Goal: Task Accomplishment & Management: Manage account settings

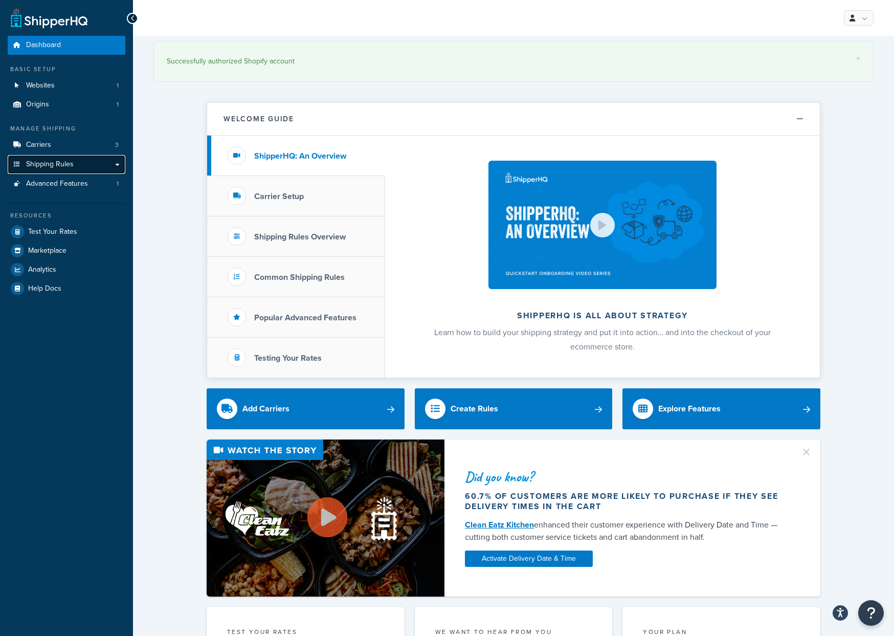
click at [63, 163] on span "Shipping Rules" at bounding box center [50, 164] width 48 height 9
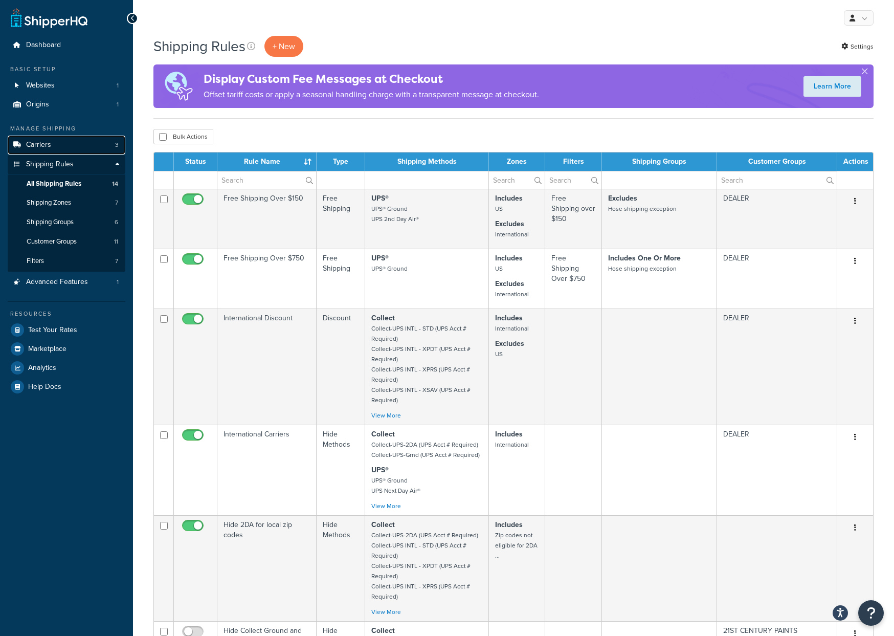
click at [100, 145] on link "Carriers 3" at bounding box center [67, 145] width 118 height 19
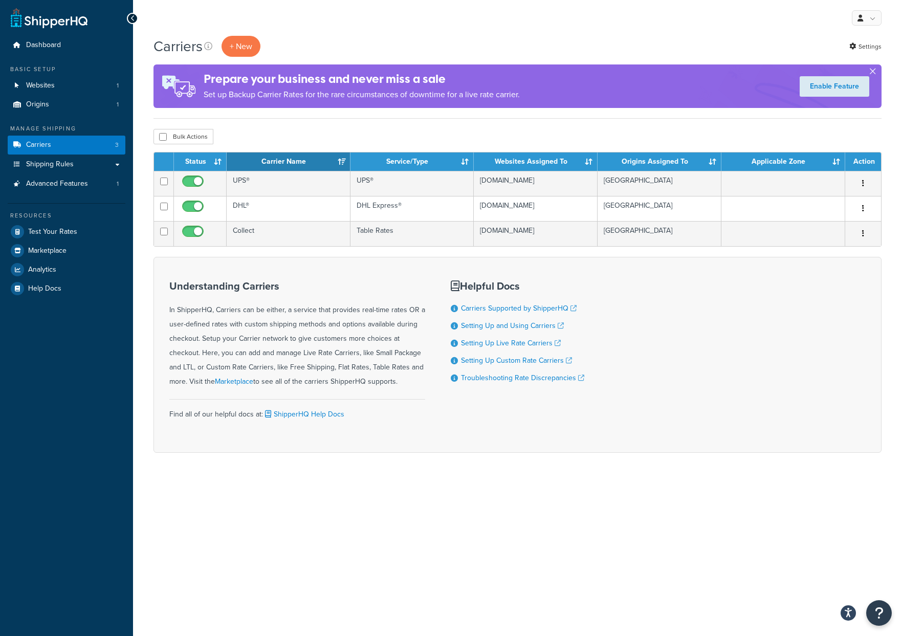
click at [874, 72] on button "button" at bounding box center [872, 73] width 3 height 3
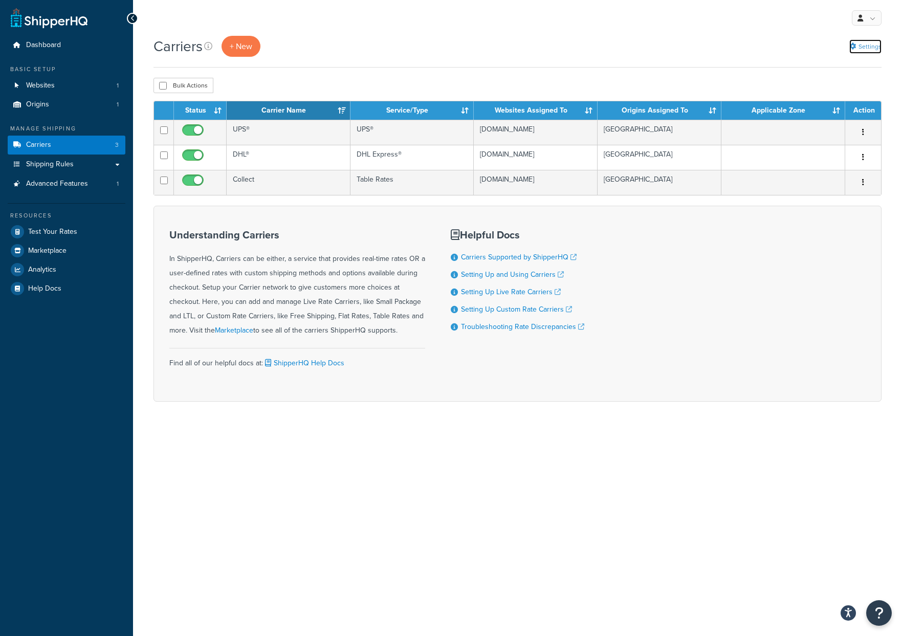
click at [867, 52] on link "Settings" at bounding box center [865, 46] width 32 height 14
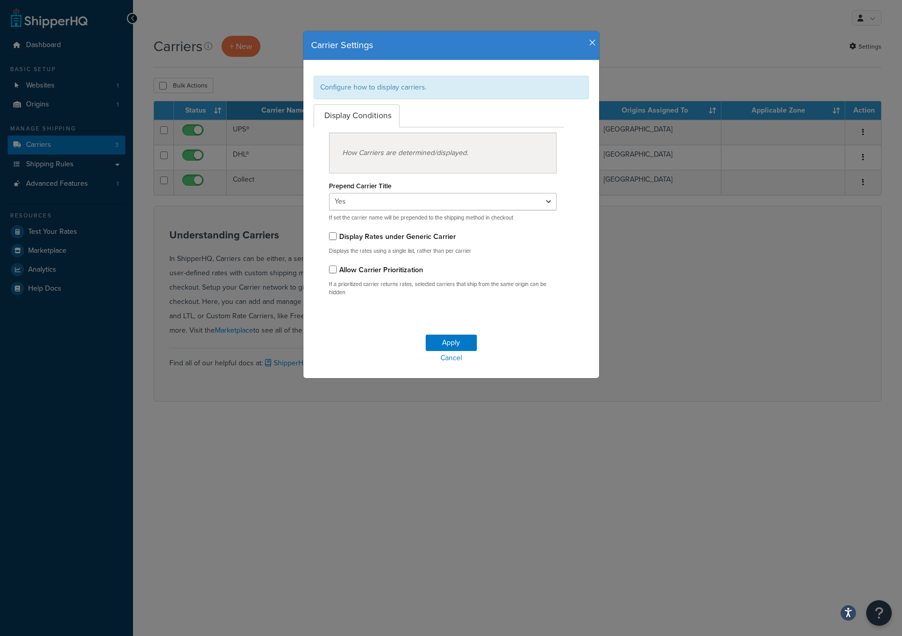
click at [589, 44] on icon "button" at bounding box center [592, 42] width 7 height 9
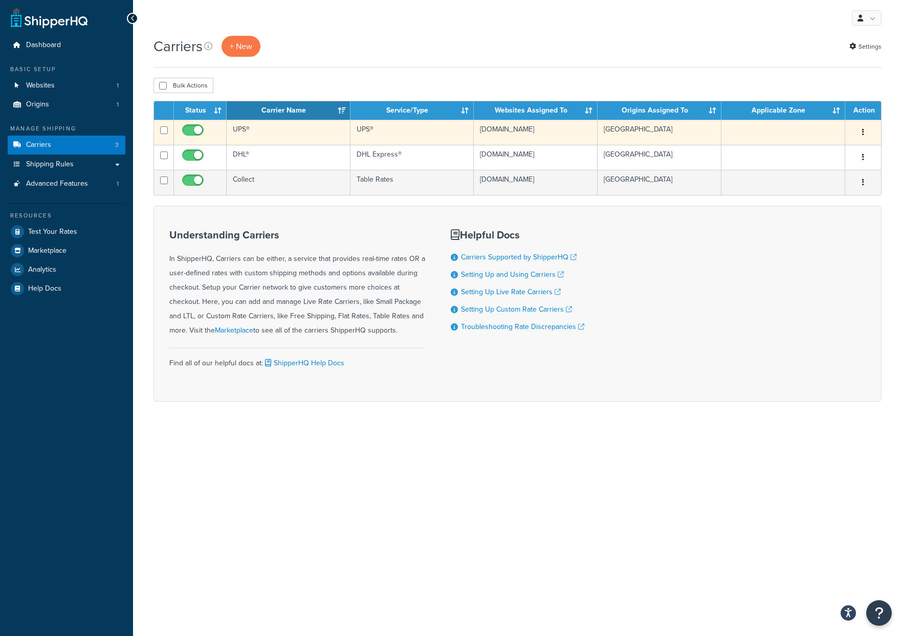
click at [868, 131] on button "button" at bounding box center [863, 132] width 14 height 16
click at [306, 127] on td "UPS®" at bounding box center [289, 132] width 124 height 25
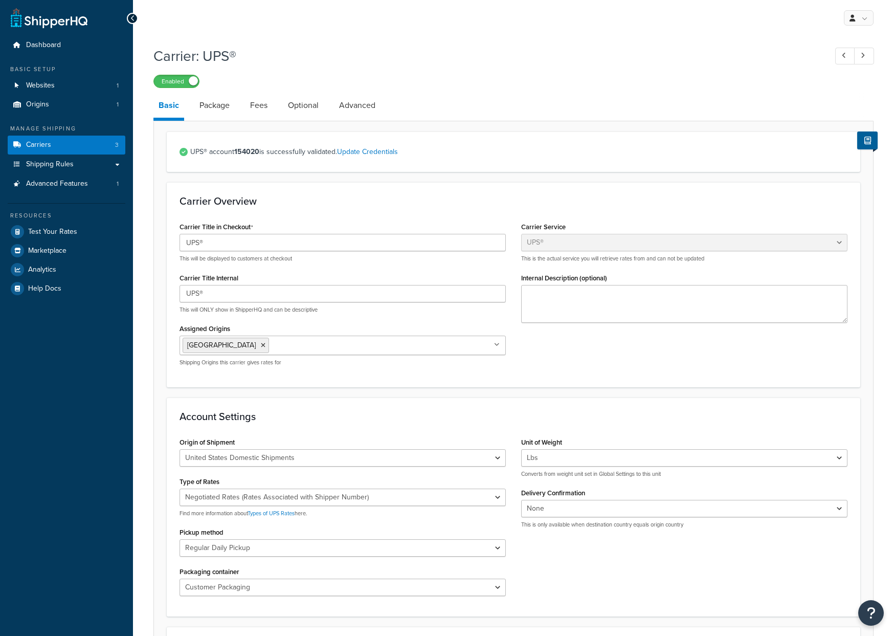
select select "ups"
click at [363, 109] on link "Advanced" at bounding box center [357, 105] width 47 height 25
select select "false"
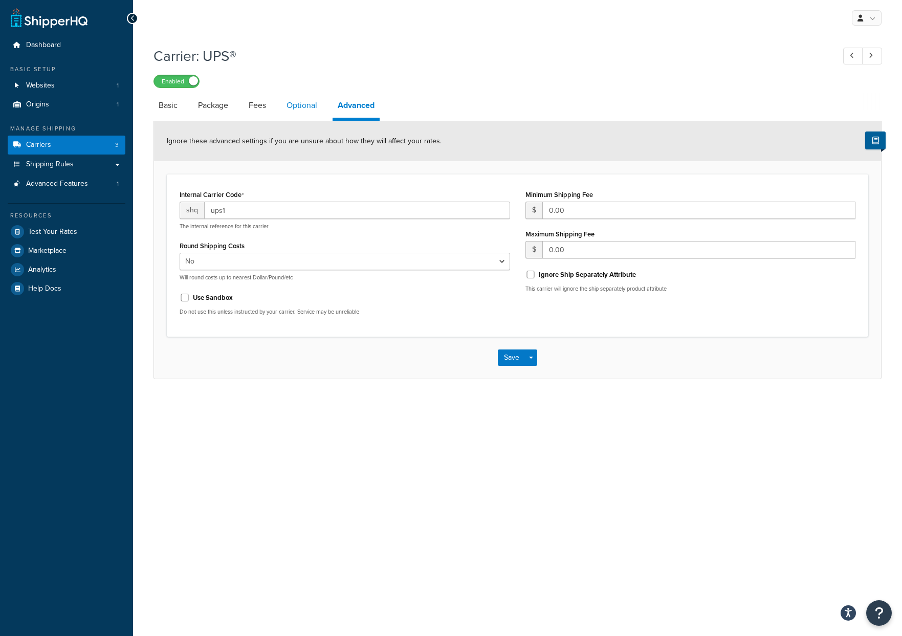
click at [322, 110] on link "Optional" at bounding box center [301, 105] width 41 height 25
select select "business"
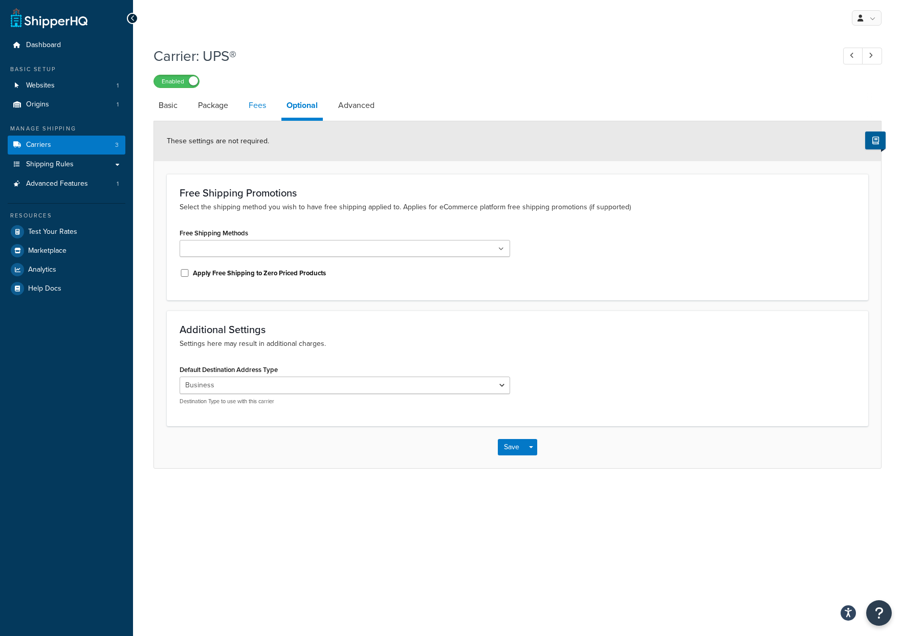
click at [248, 108] on link "Fees" at bounding box center [257, 105] width 28 height 25
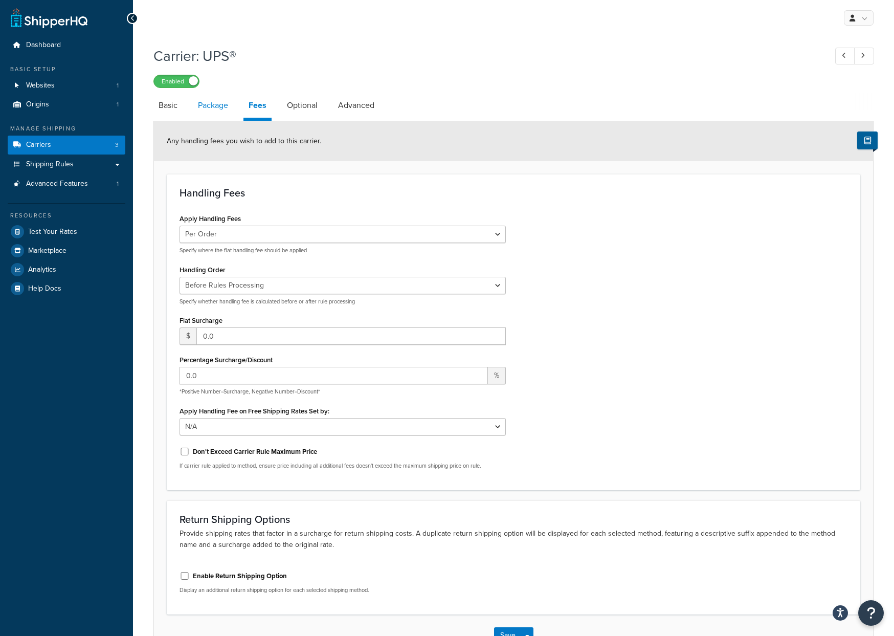
click at [214, 108] on link "Package" at bounding box center [213, 105] width 40 height 25
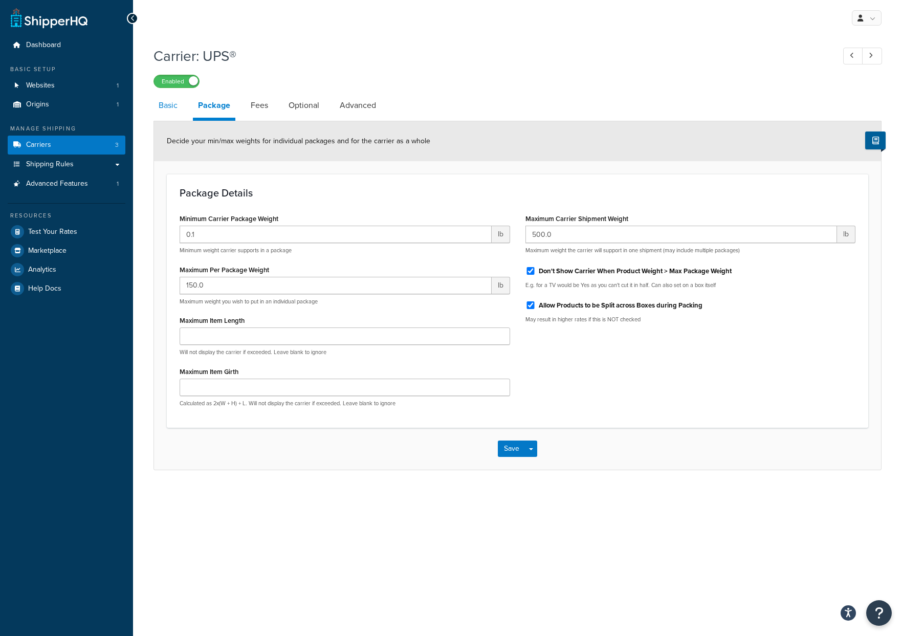
click at [177, 109] on link "Basic" at bounding box center [167, 105] width 29 height 25
select select "ups"
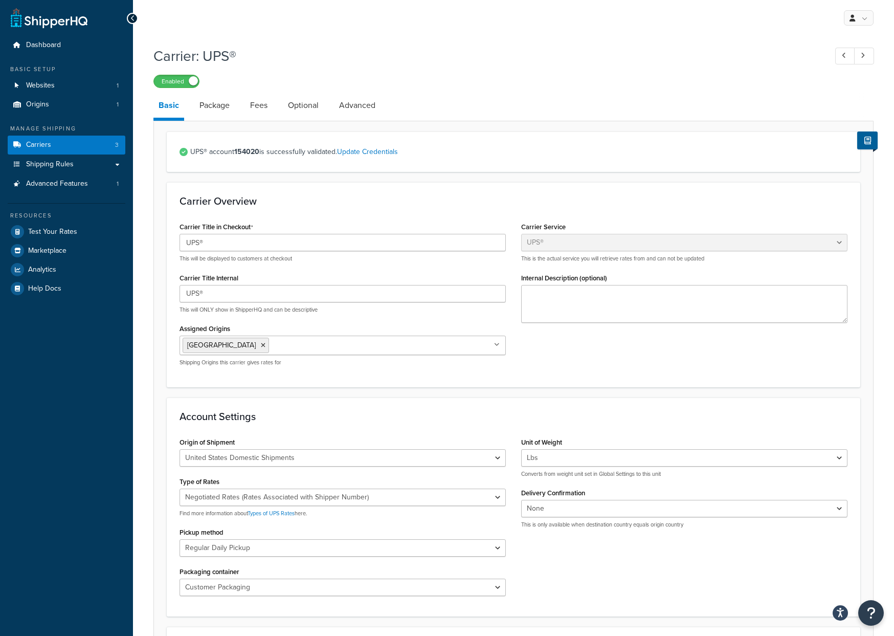
scroll to position [453, 0]
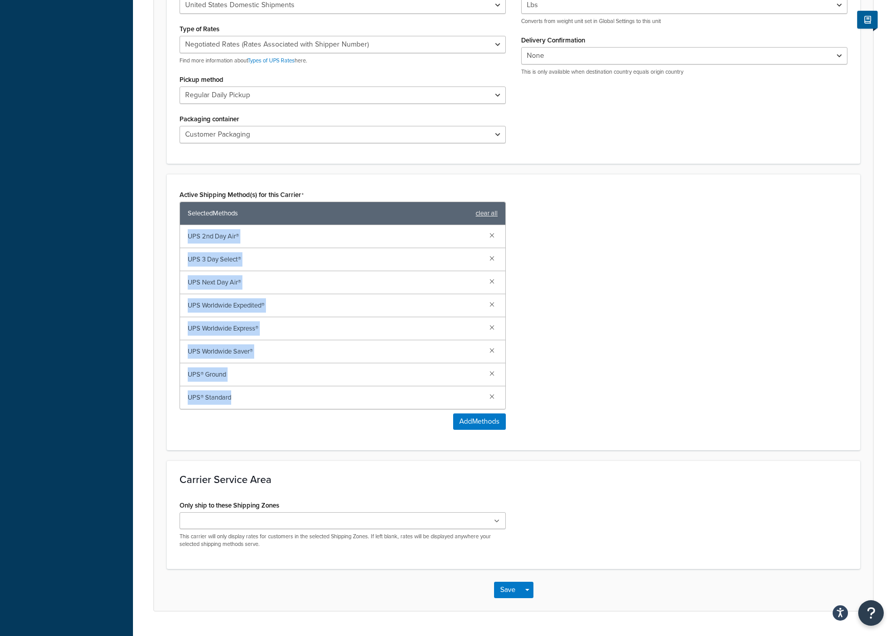
drag, startPoint x: 188, startPoint y: 239, endPoint x: 396, endPoint y: 393, distance: 258.9
click at [396, 393] on div "UPS 2nd Day Air® UPS 3 Day Select® UPS Next Day Air® UPS Worldwide Expedited® U…" at bounding box center [342, 317] width 325 height 184
copy div "UPS 2nd Day Air® UPS 3 Day Select® UPS Next Day Air® UPS Worldwide Expedited® U…"
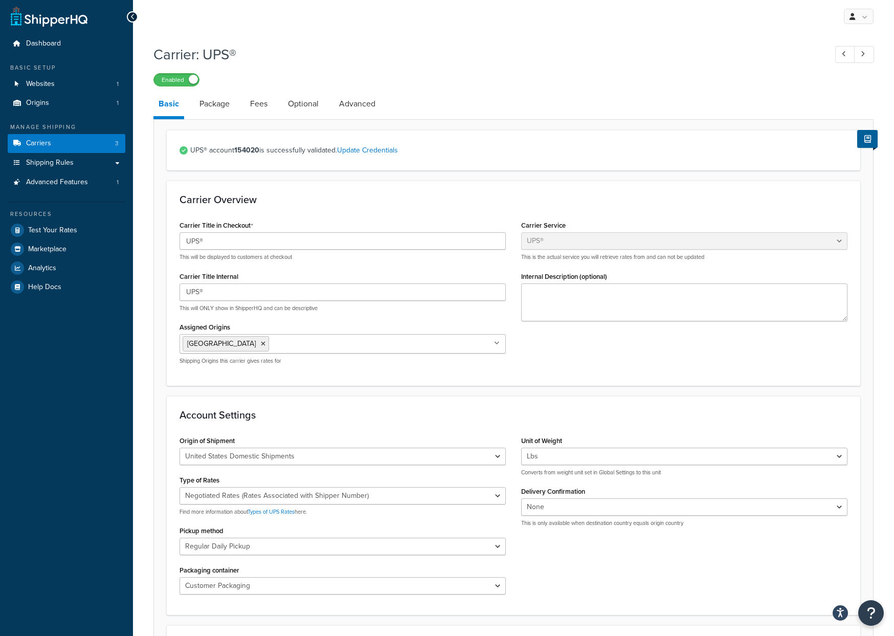
scroll to position [0, 0]
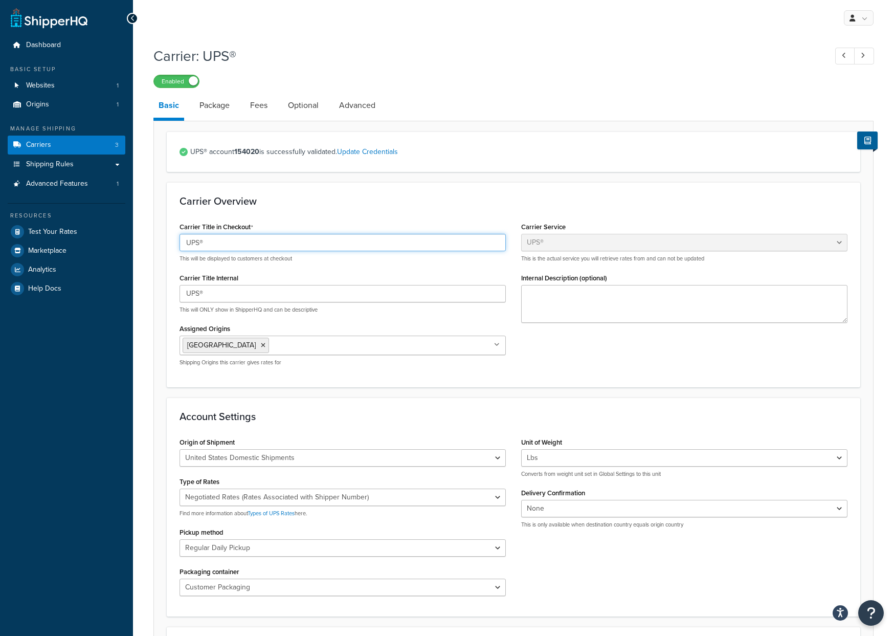
click at [235, 243] on input "UPS®" at bounding box center [343, 242] width 326 height 17
click at [401, 214] on div "Carrier Overview Carrier Title in Checkout UPS® This will be displayed to custo…" at bounding box center [514, 284] width 694 height 205
click at [65, 145] on link "Carriers 3" at bounding box center [67, 145] width 118 height 19
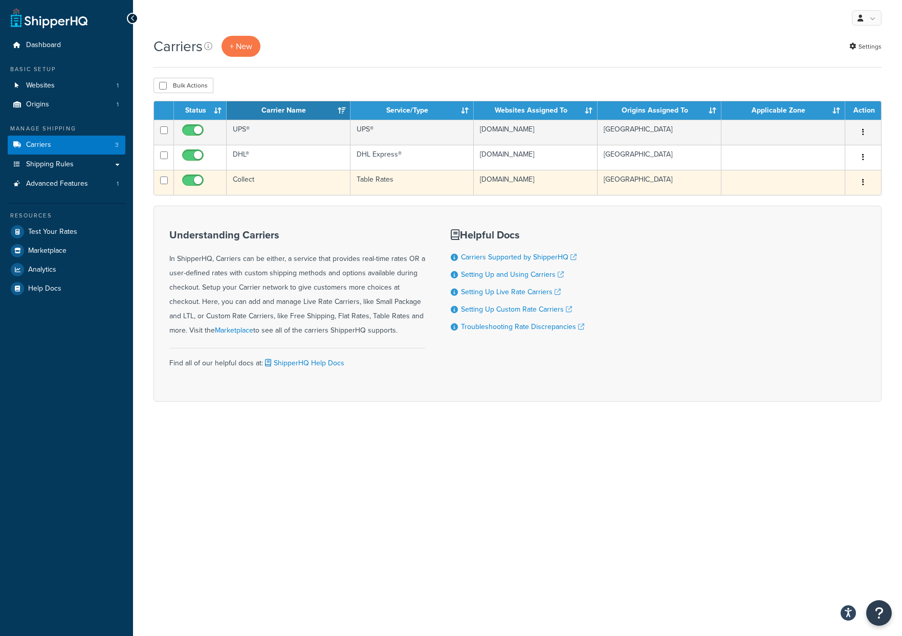
click at [277, 182] on td "Collect" at bounding box center [289, 182] width 124 height 25
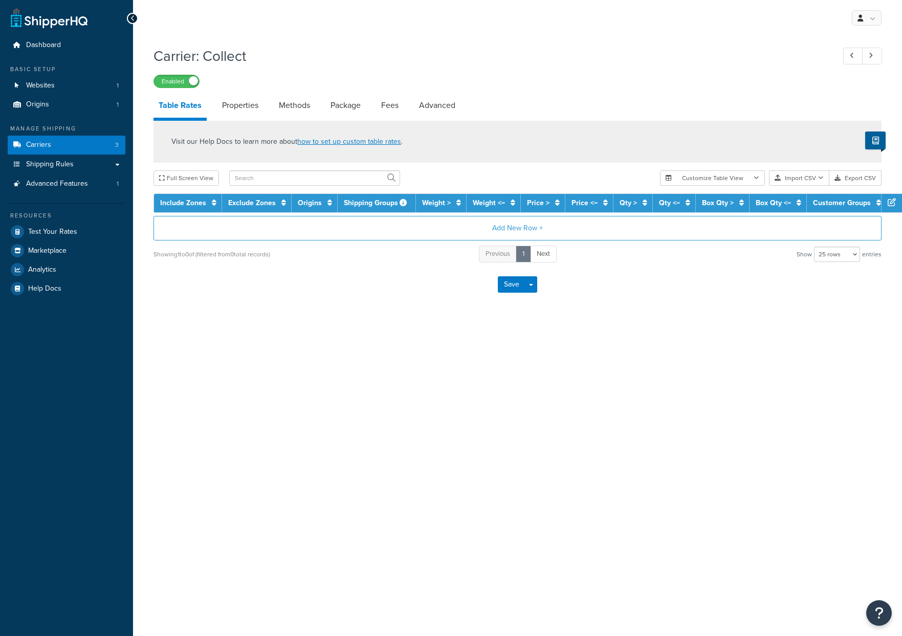
select select "25"
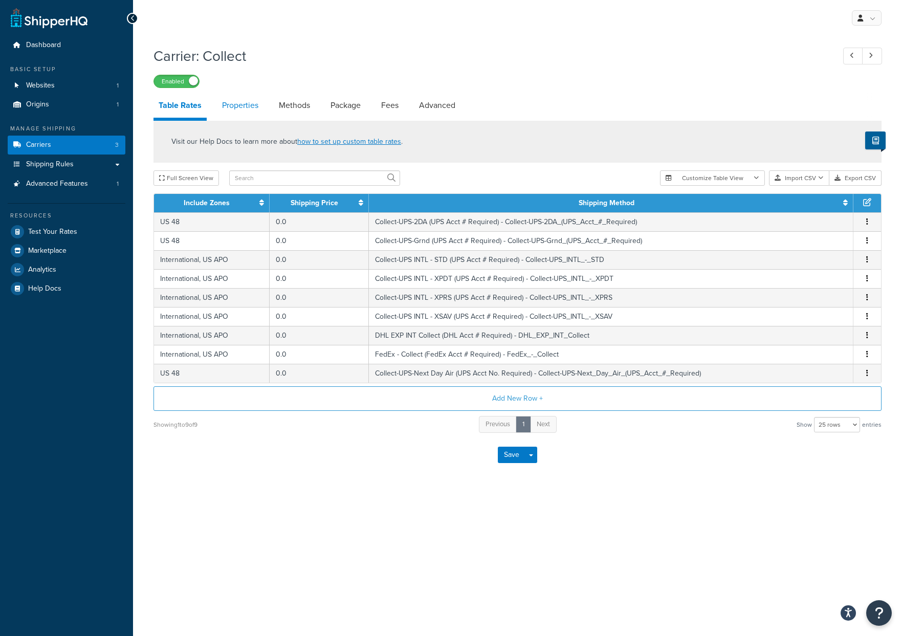
click at [247, 100] on link "Properties" at bounding box center [240, 105] width 47 height 25
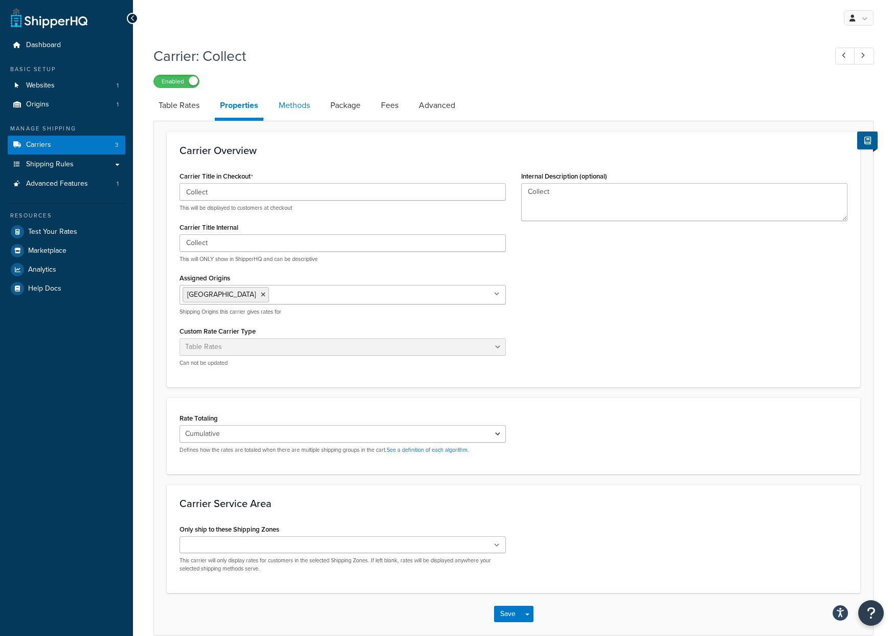
click at [298, 110] on link "Methods" at bounding box center [294, 105] width 41 height 25
select select "25"
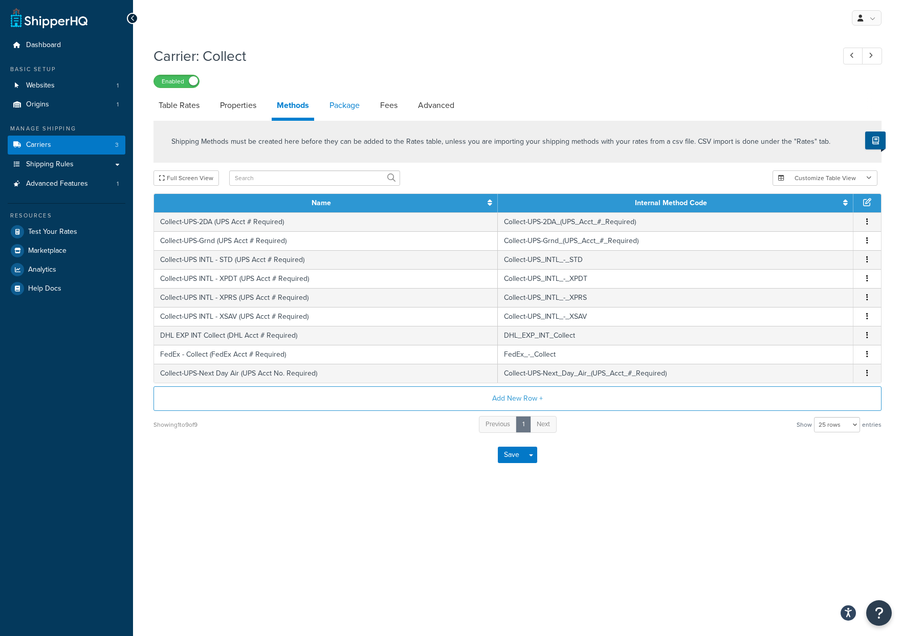
click at [345, 109] on link "Package" at bounding box center [344, 105] width 40 height 25
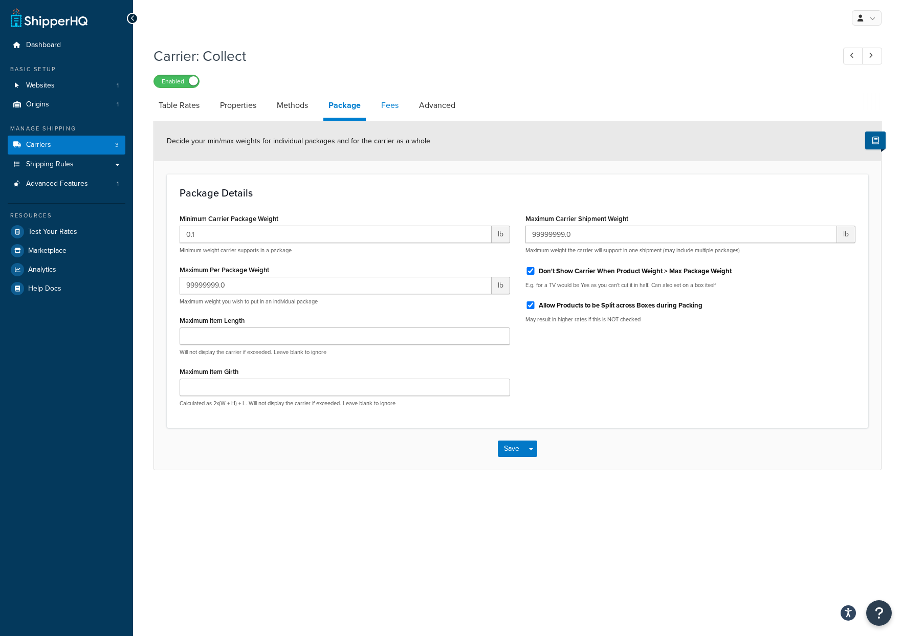
click at [396, 111] on link "Fees" at bounding box center [390, 105] width 28 height 25
select select "AFTER"
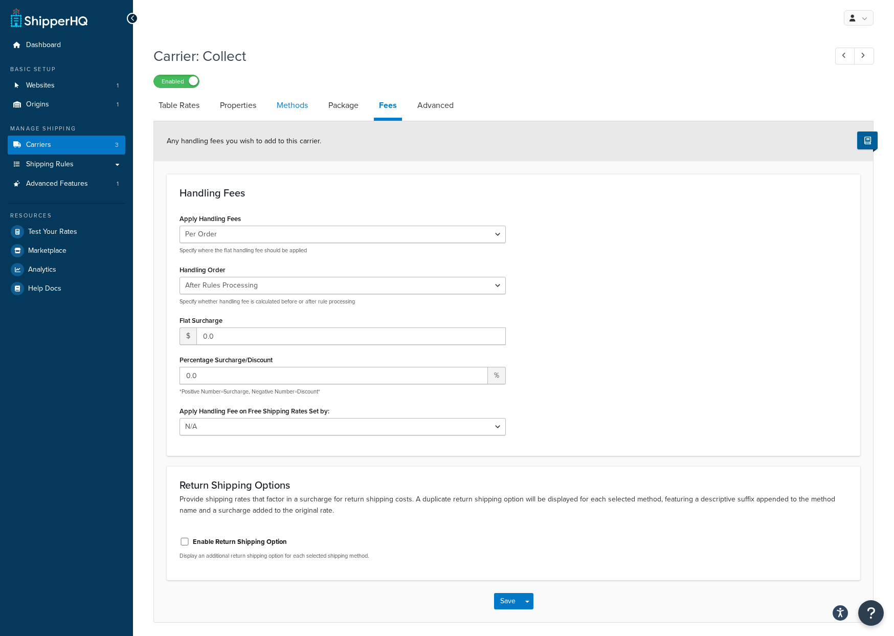
click at [306, 111] on link "Methods" at bounding box center [292, 105] width 41 height 25
select select "25"
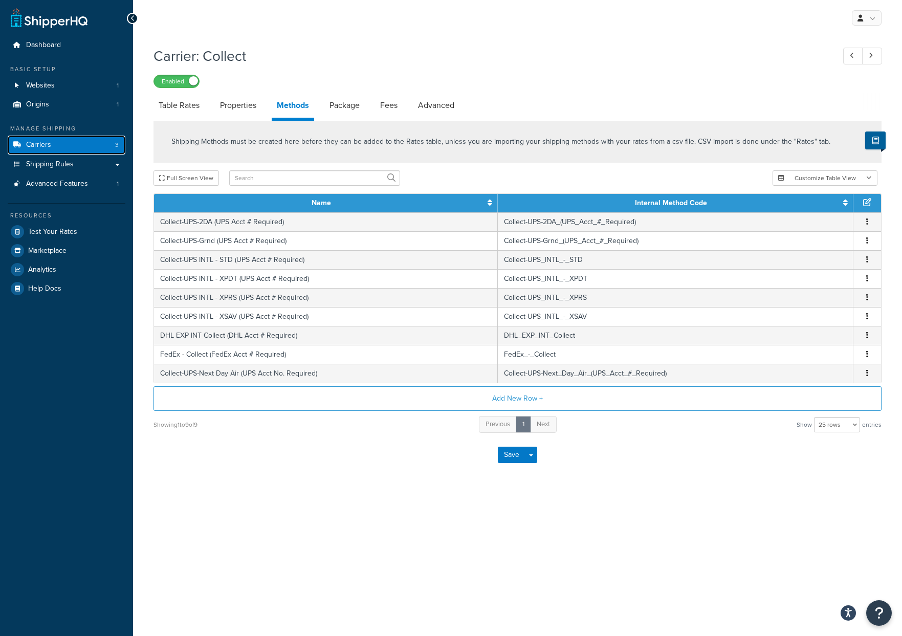
click at [67, 147] on link "Carriers 3" at bounding box center [67, 145] width 118 height 19
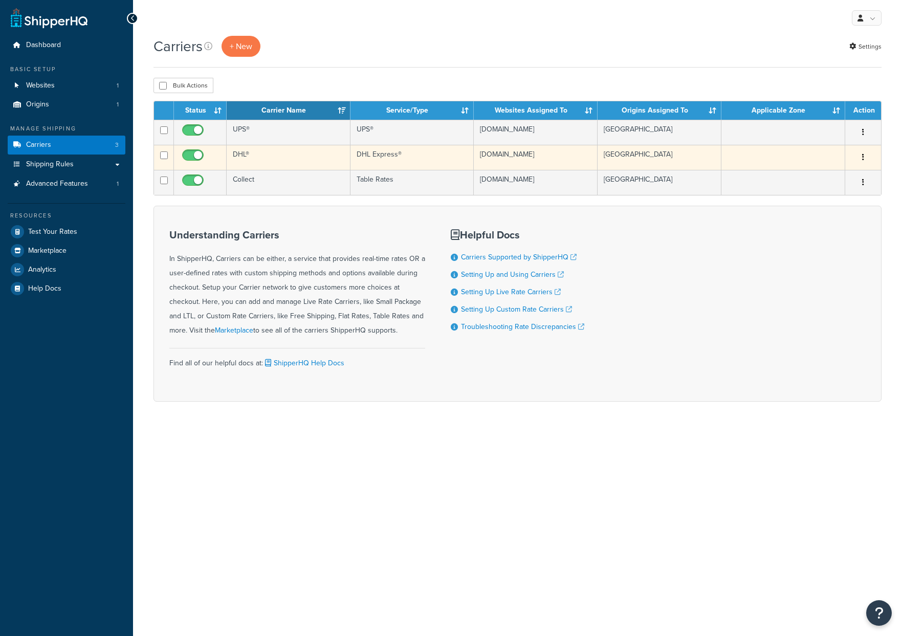
click at [235, 158] on td "DHL®" at bounding box center [289, 157] width 124 height 25
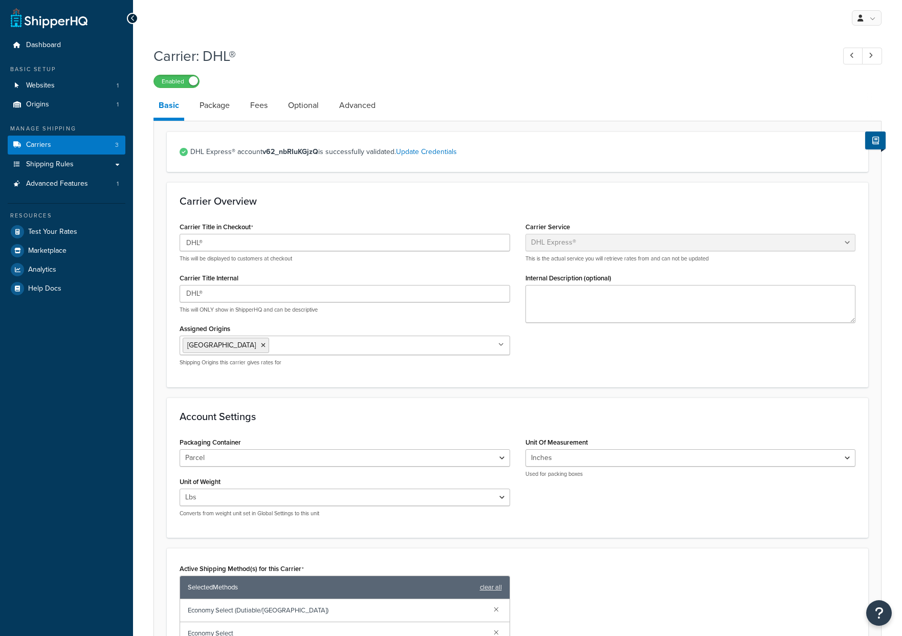
select select "dhl"
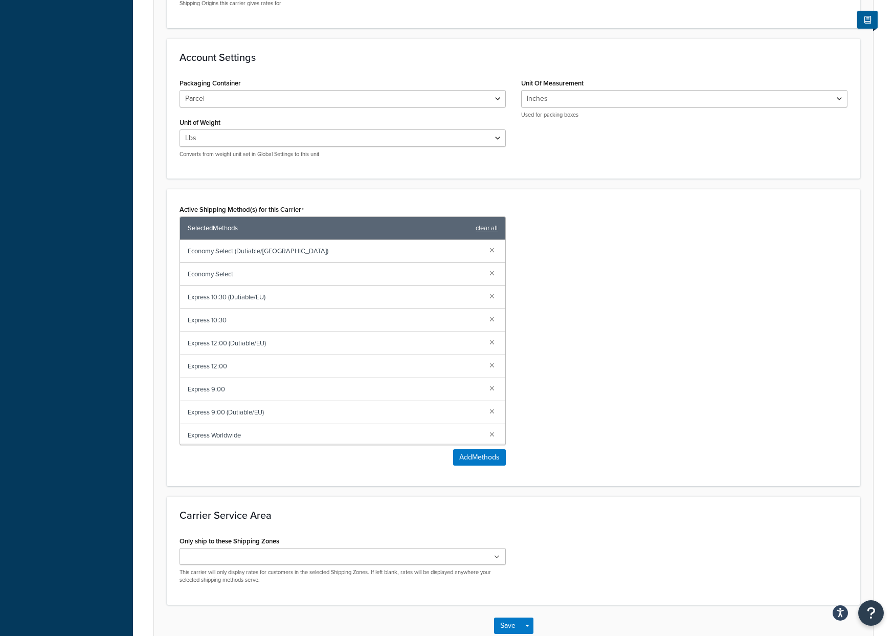
click at [629, 324] on div "Active Shipping Method(s) for this Carrier Selected Methods clear all Economy S…" at bounding box center [513, 337] width 683 height 271
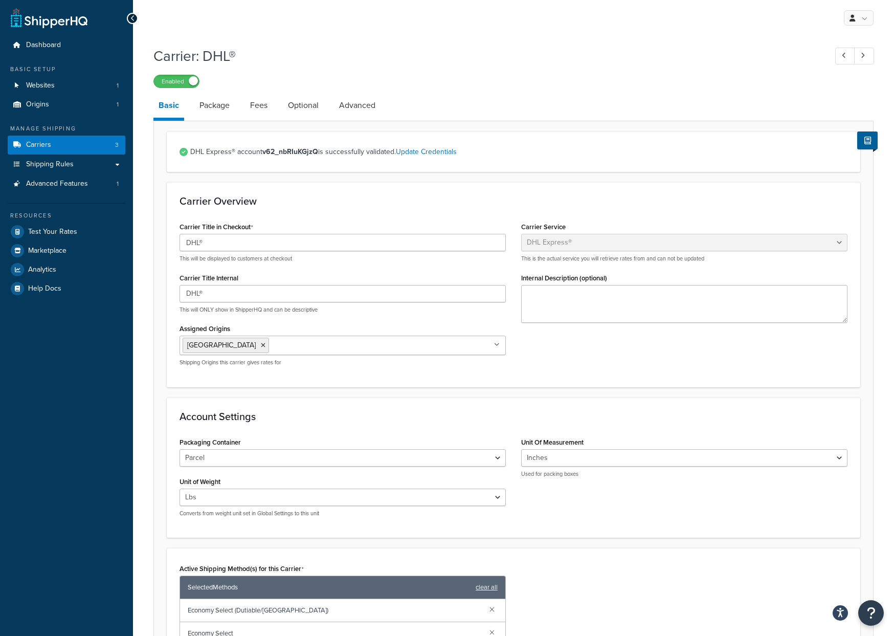
click at [168, 106] on link "Basic" at bounding box center [168, 107] width 31 height 28
click at [165, 109] on link "Basic" at bounding box center [168, 107] width 31 height 28
click at [71, 147] on link "Carriers 3" at bounding box center [67, 145] width 118 height 19
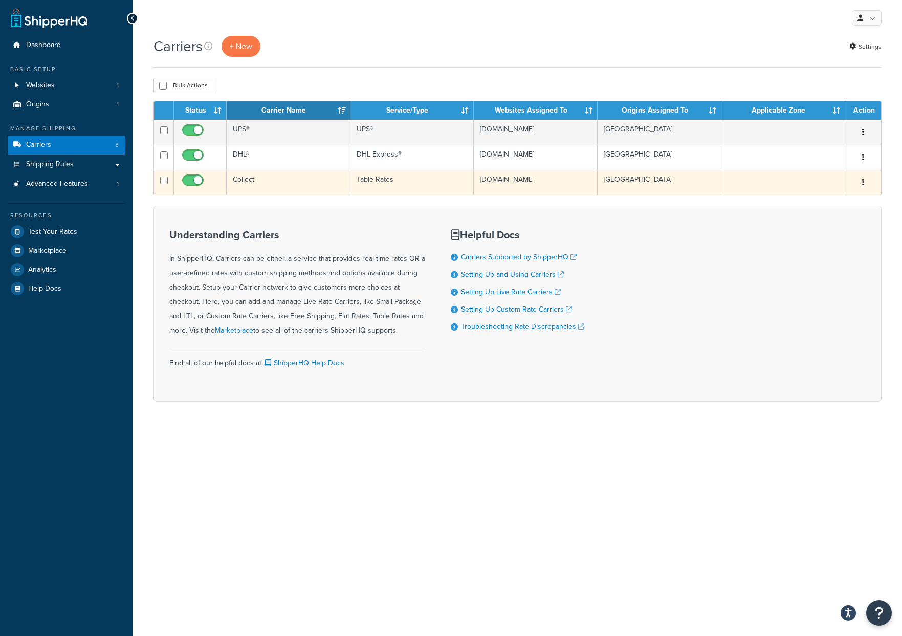
click at [261, 186] on td "Collect" at bounding box center [289, 182] width 124 height 25
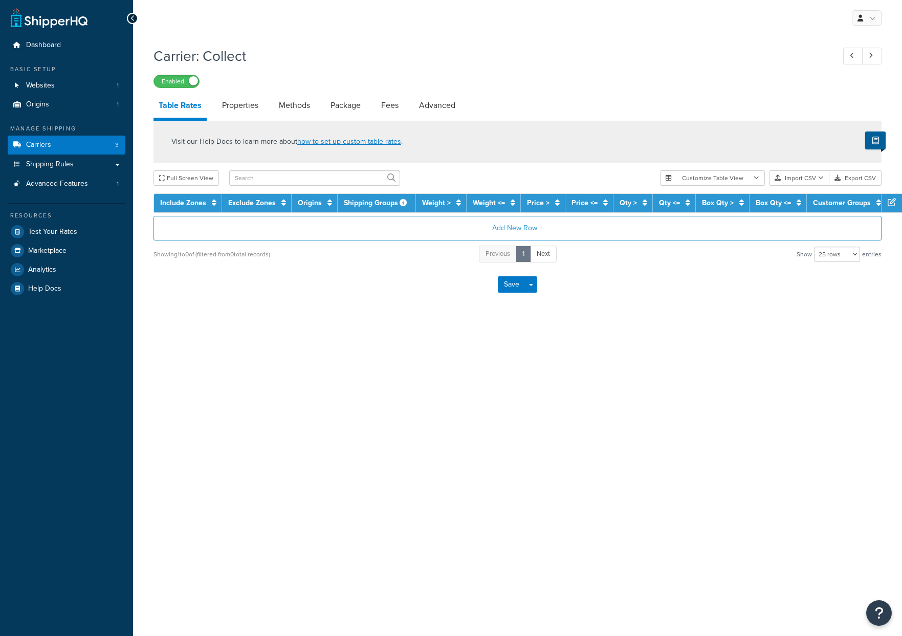
select select "25"
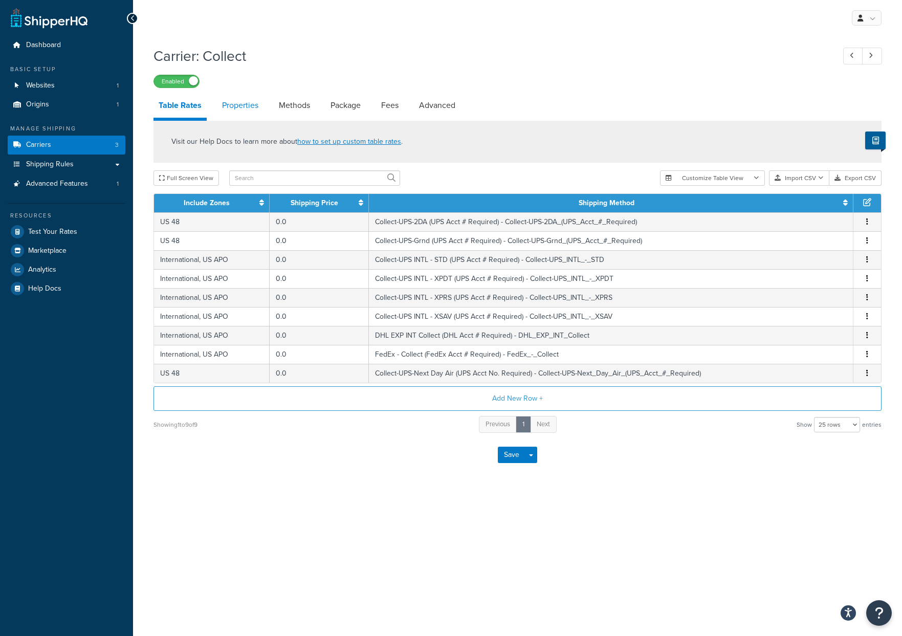
click at [233, 111] on link "Properties" at bounding box center [240, 105] width 47 height 25
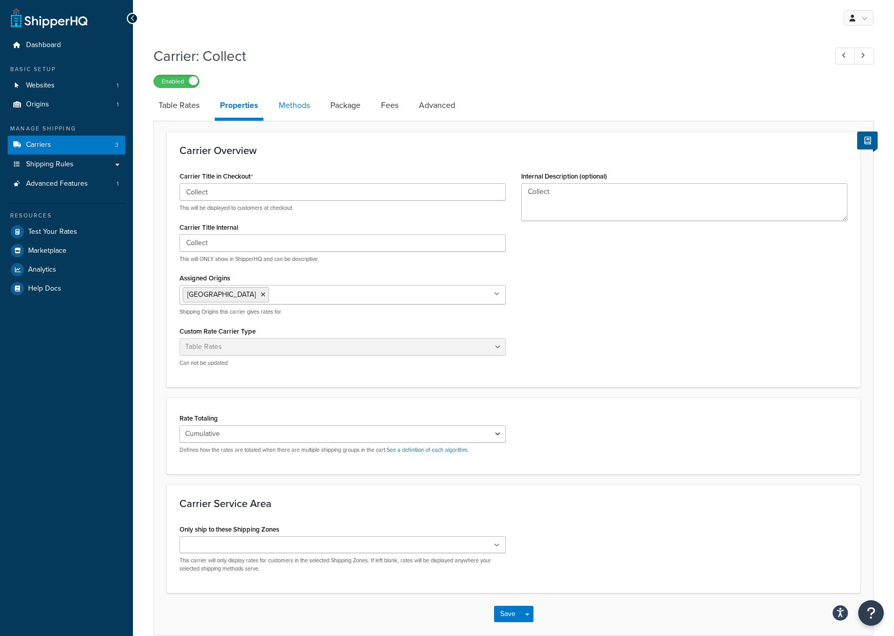
click at [299, 109] on link "Methods" at bounding box center [294, 105] width 41 height 25
select select "25"
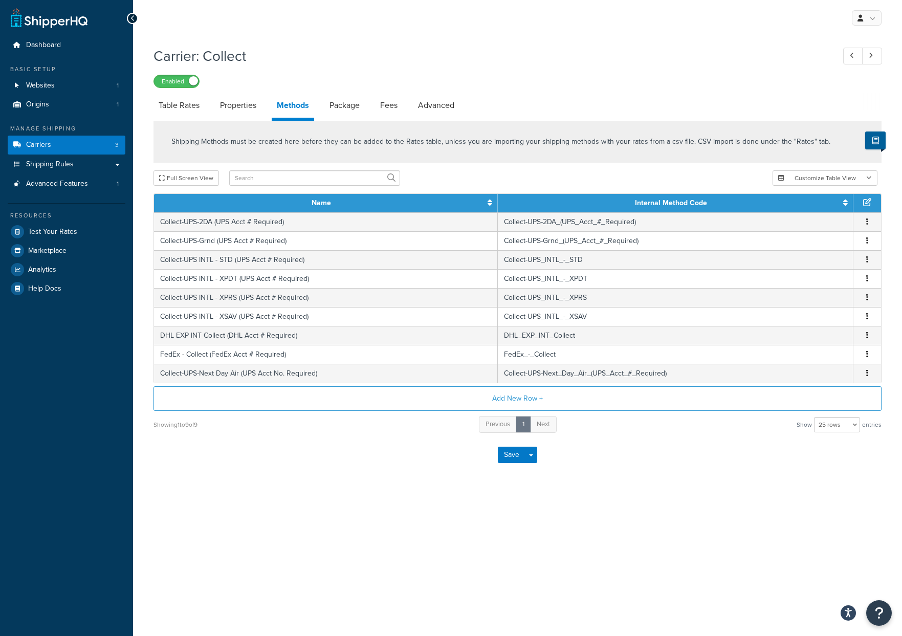
click at [358, 460] on div "Save Save Dropdown Save and Edit" at bounding box center [517, 455] width 728 height 42
click at [75, 143] on link "Carriers 3" at bounding box center [67, 145] width 118 height 19
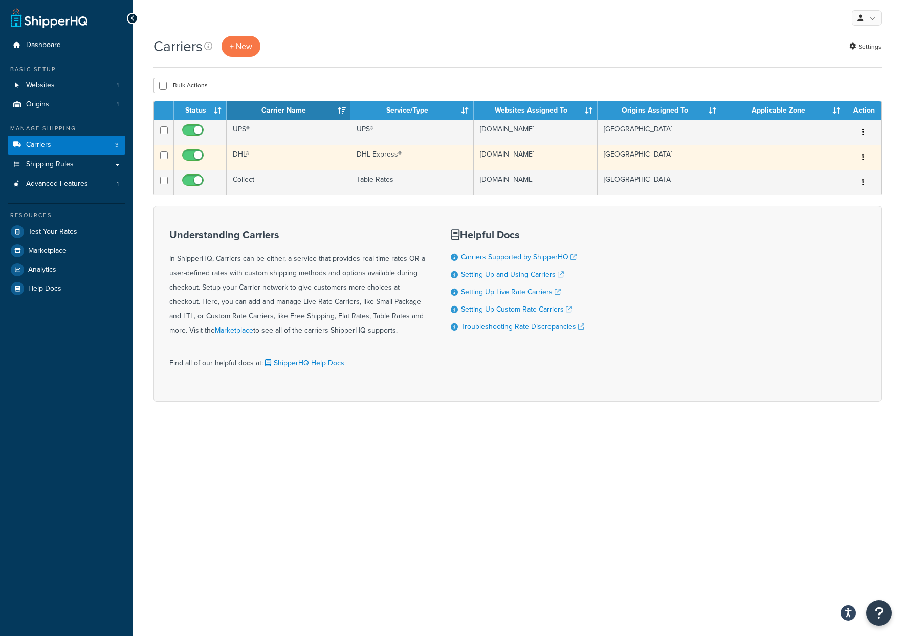
click at [233, 154] on td "DHL®" at bounding box center [289, 157] width 124 height 25
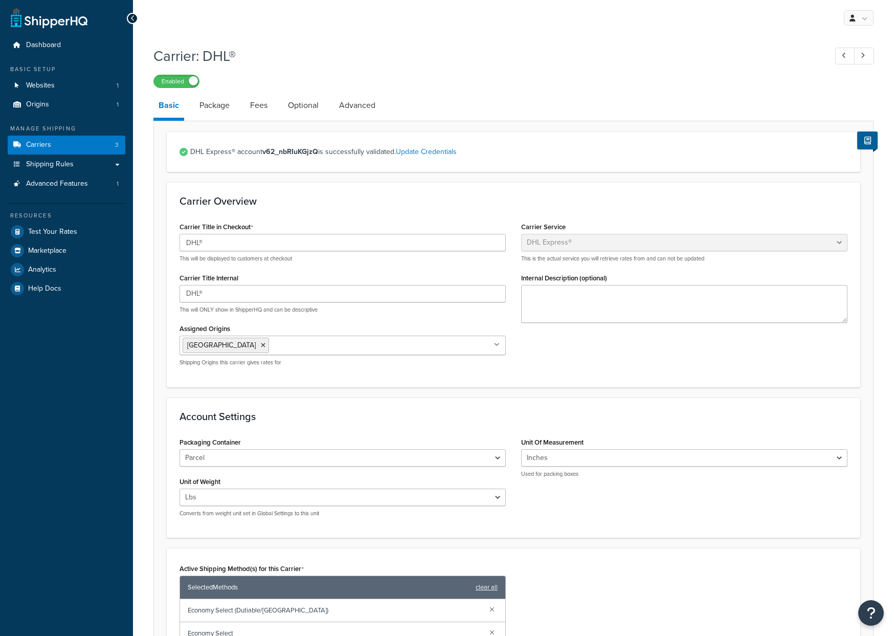
select select "dhl"
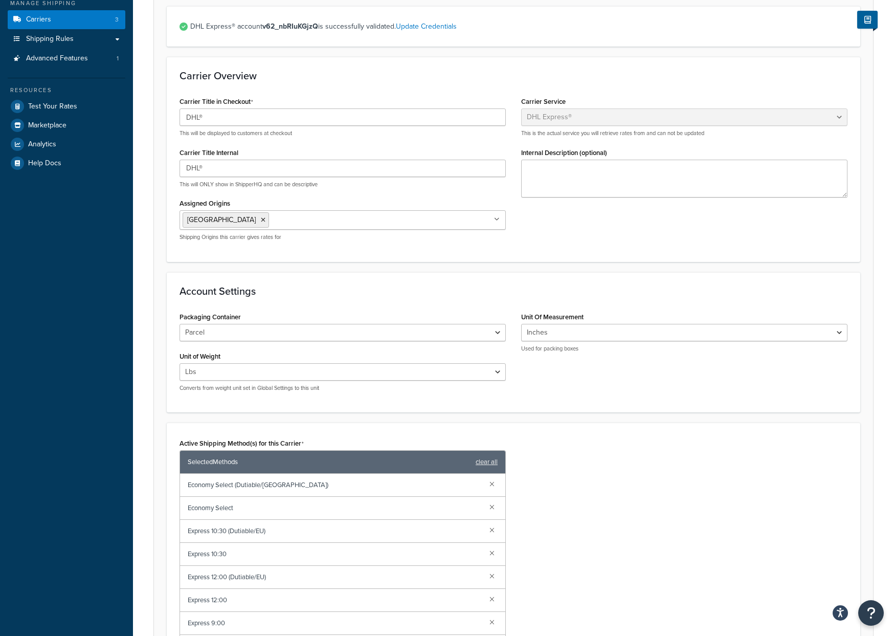
scroll to position [422, 0]
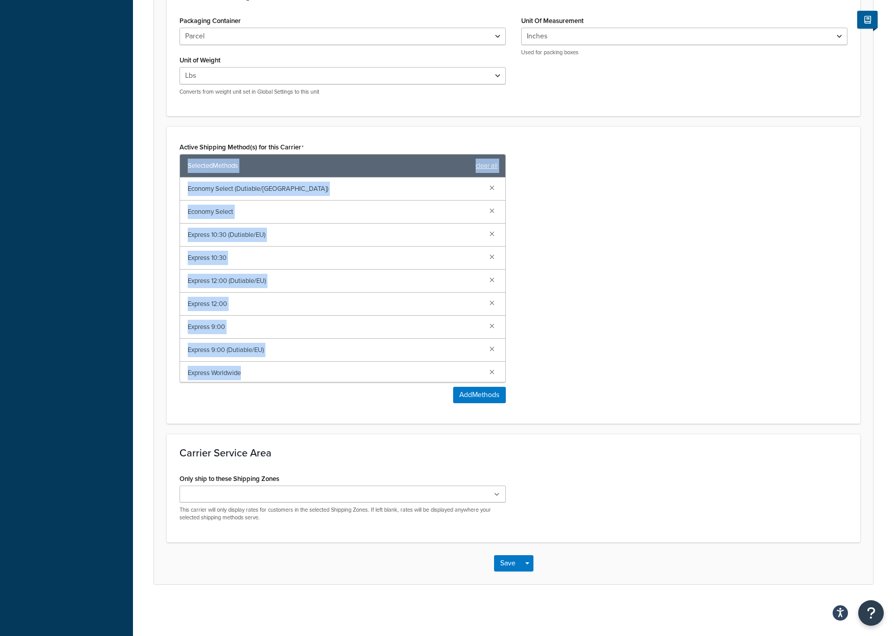
drag, startPoint x: 185, startPoint y: 165, endPoint x: 494, endPoint y: 379, distance: 375.5
click at [494, 379] on div "Selected Methods clear all Economy Select (Dutiable/EU) Economy Select Express …" at bounding box center [343, 268] width 326 height 229
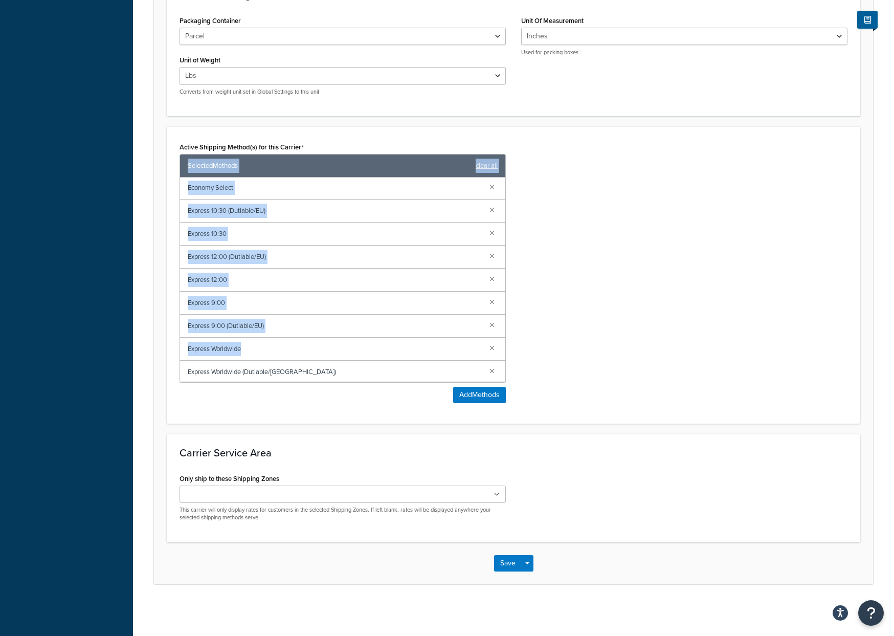
scroll to position [48, 0]
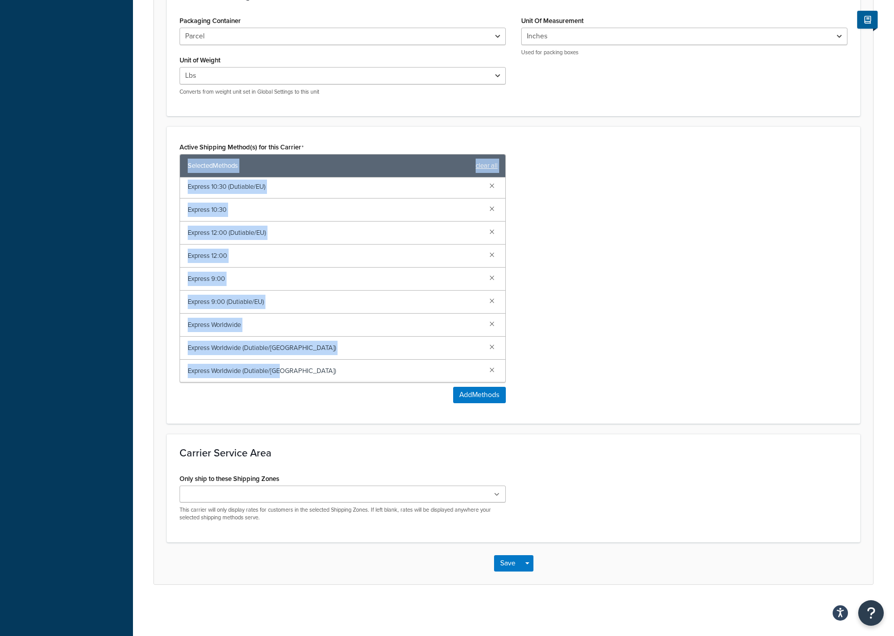
click at [350, 370] on span "Express Worldwide (Dutiable/EU)" at bounding box center [335, 371] width 294 height 14
copy div "Selected Methods clear all Economy Select (Dutiable/EU) Economy Select Express …"
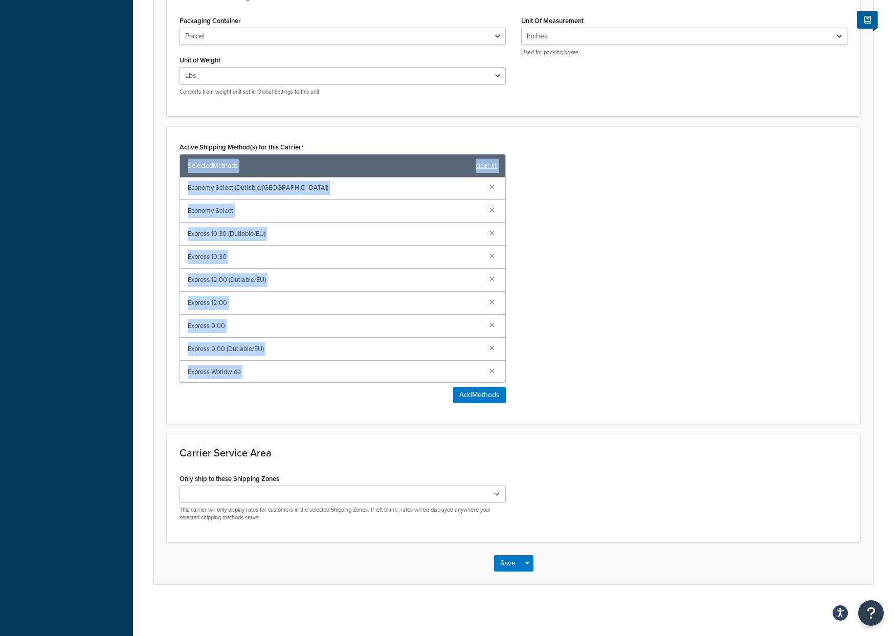
scroll to position [0, 0]
click at [169, 189] on div "Active Shipping Method(s) for this Carrier Selected Methods clear all Economy S…" at bounding box center [514, 274] width 694 height 297
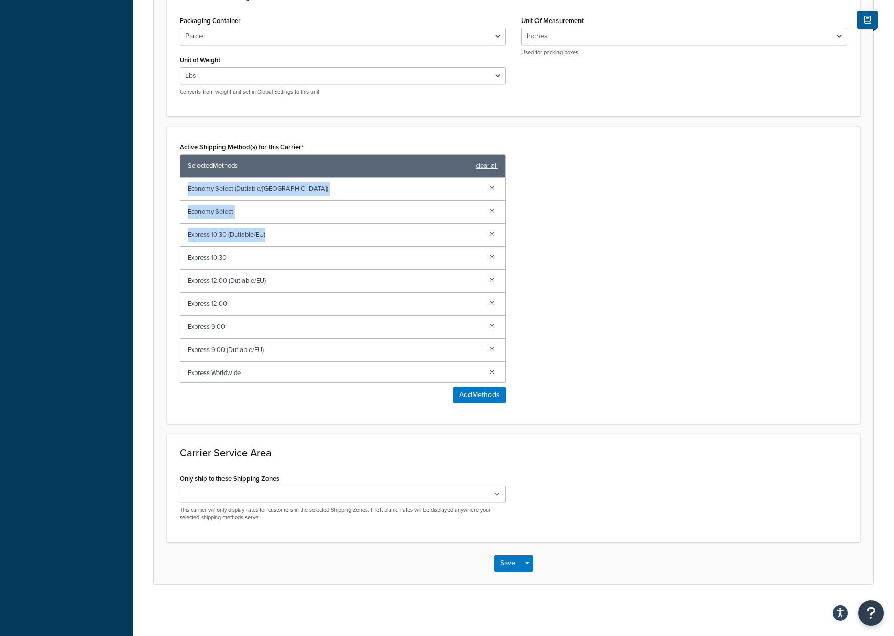
drag, startPoint x: 184, startPoint y: 189, endPoint x: 287, endPoint y: 245, distance: 117.6
click at [287, 245] on div "Economy Select (Dutiable/EU) Economy Select Express 10:30 (Dutiable/EU) Express…" at bounding box center [342, 279] width 325 height 205
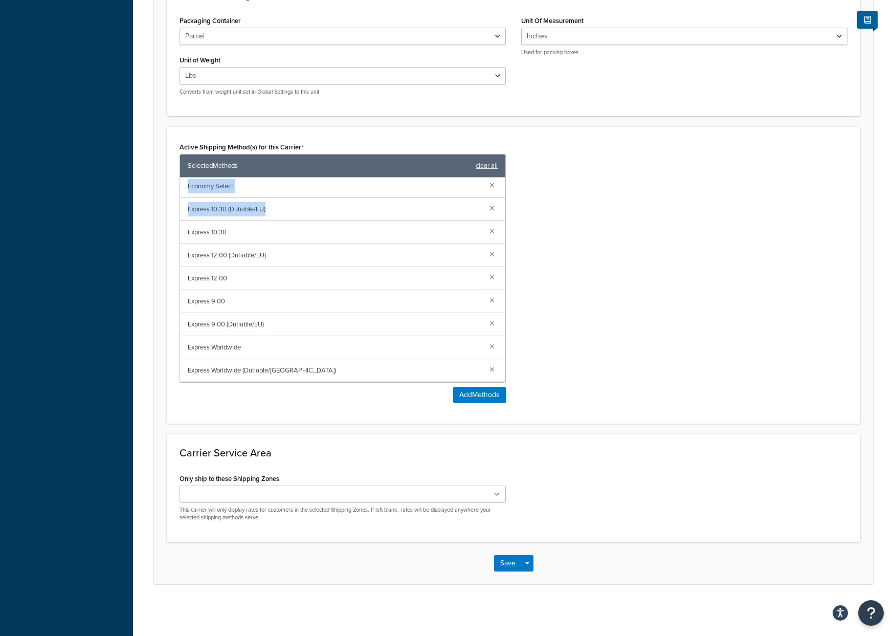
scroll to position [48, 0]
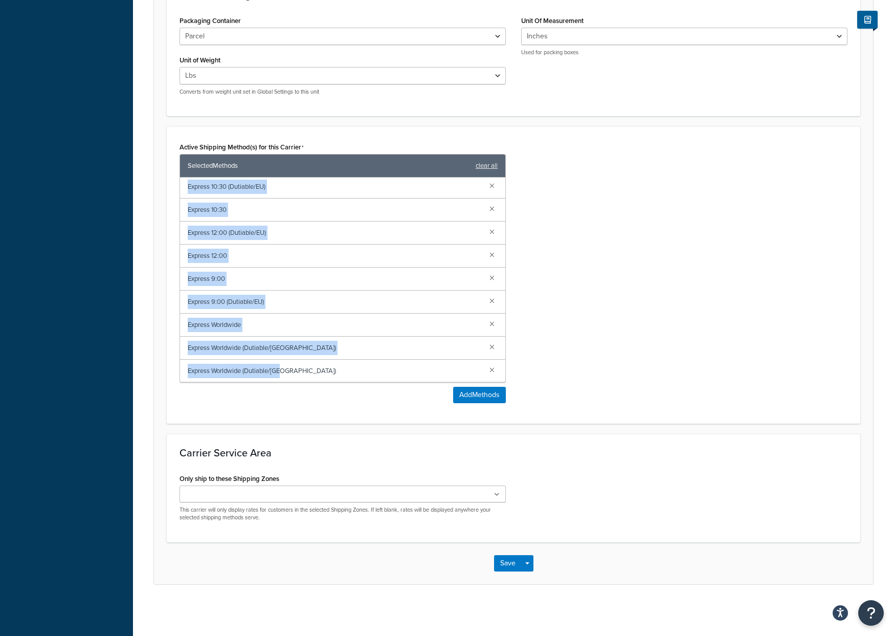
click at [304, 372] on span "Express Worldwide (Dutiable/EU)" at bounding box center [335, 371] width 294 height 14
copy div "Economy Select (Dutiable/EU) Economy Select Express 10:30 (Dutiable/EU) Express…"
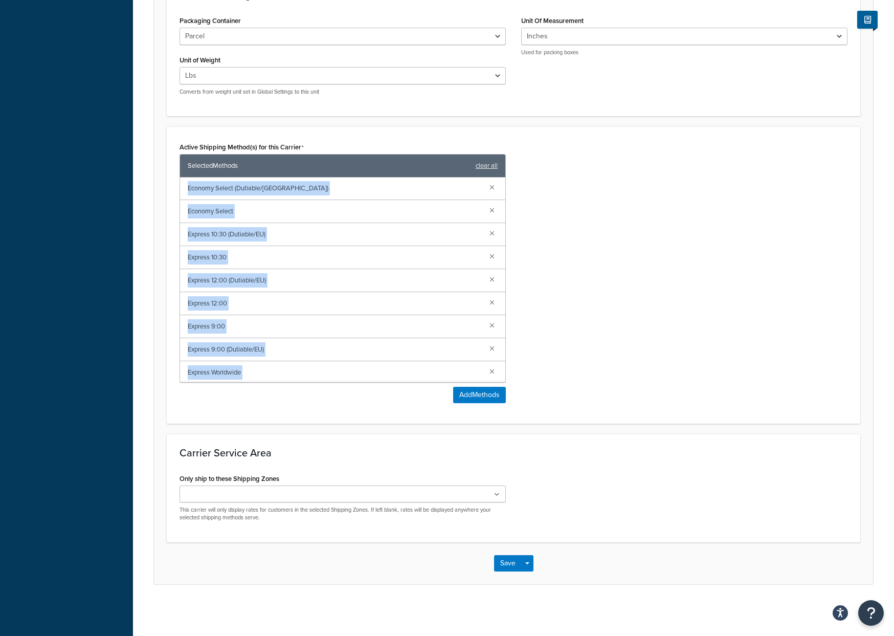
scroll to position [0, 0]
click at [683, 326] on div "Active Shipping Method(s) for this Carrier Selected Methods clear all Economy S…" at bounding box center [513, 275] width 683 height 271
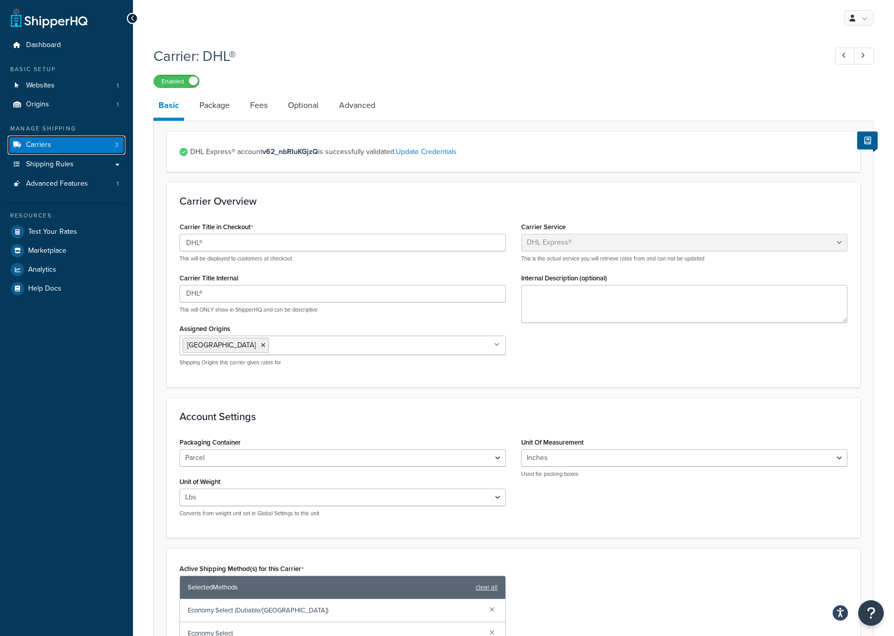
click at [83, 144] on link "Carriers 3" at bounding box center [67, 145] width 118 height 19
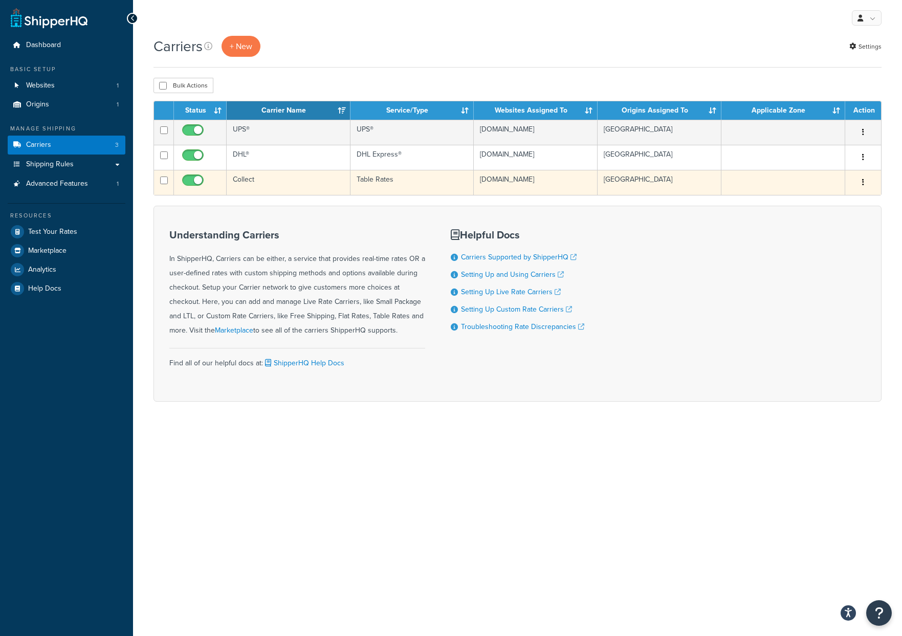
click at [257, 181] on td "Collect" at bounding box center [289, 182] width 124 height 25
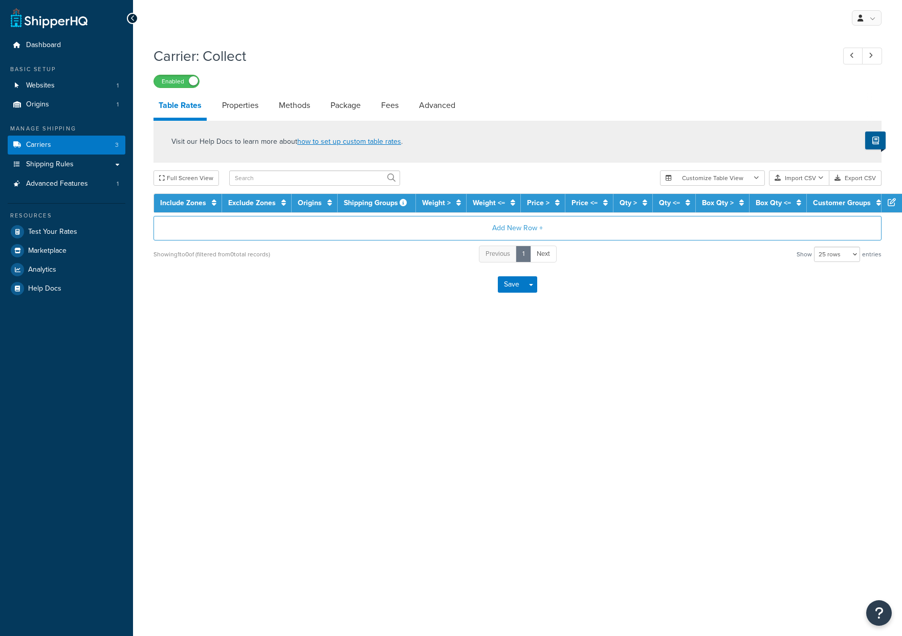
select select "25"
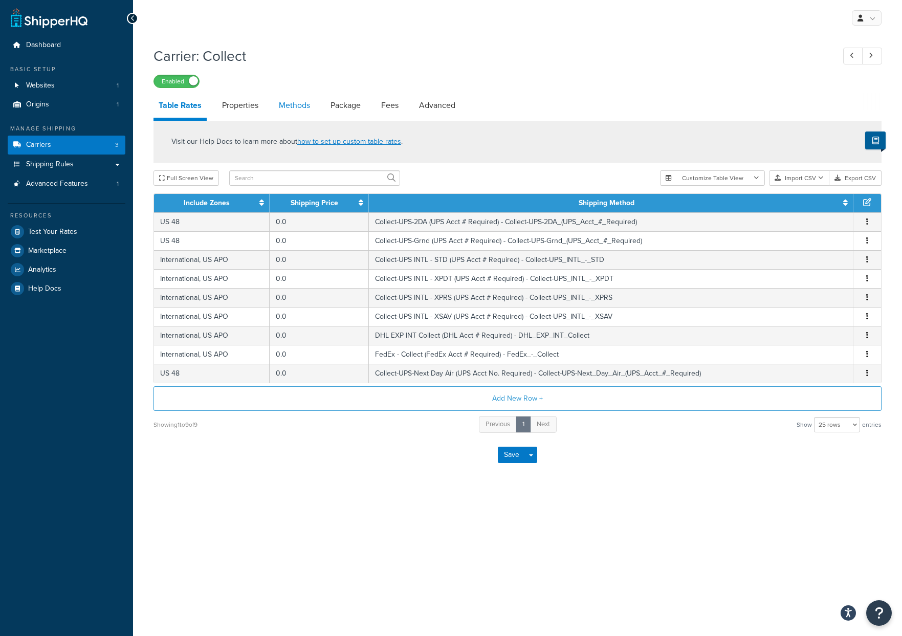
click at [275, 109] on link "Methods" at bounding box center [294, 105] width 41 height 25
select select "25"
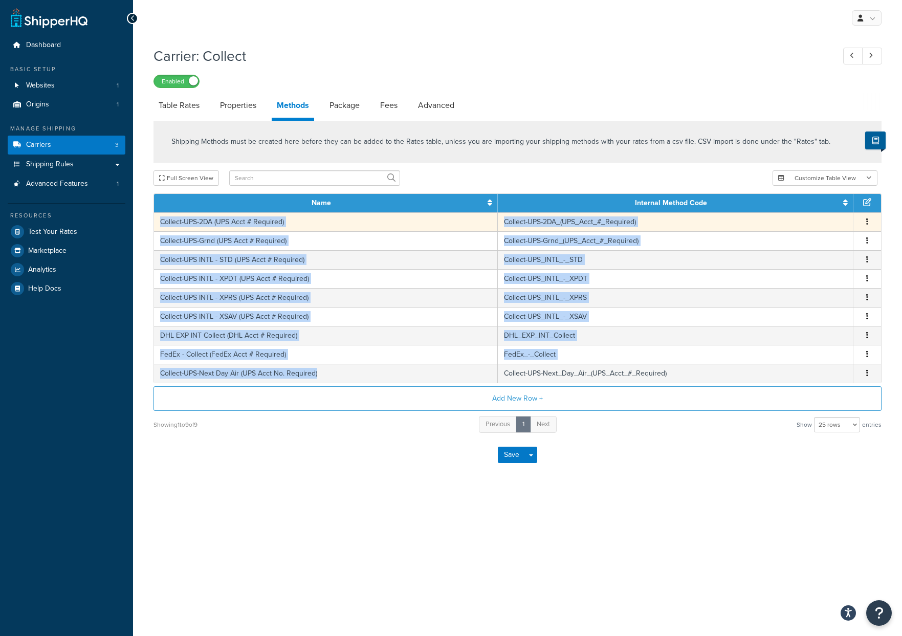
drag, startPoint x: 333, startPoint y: 378, endPoint x: 158, endPoint y: 227, distance: 232.1
click at [158, 227] on tbody "Collect-UPS-2DA (UPS Acct # Required) Collect-UPS-2DA_(UPS_Acct_#_Required) Edi…" at bounding box center [517, 297] width 727 height 170
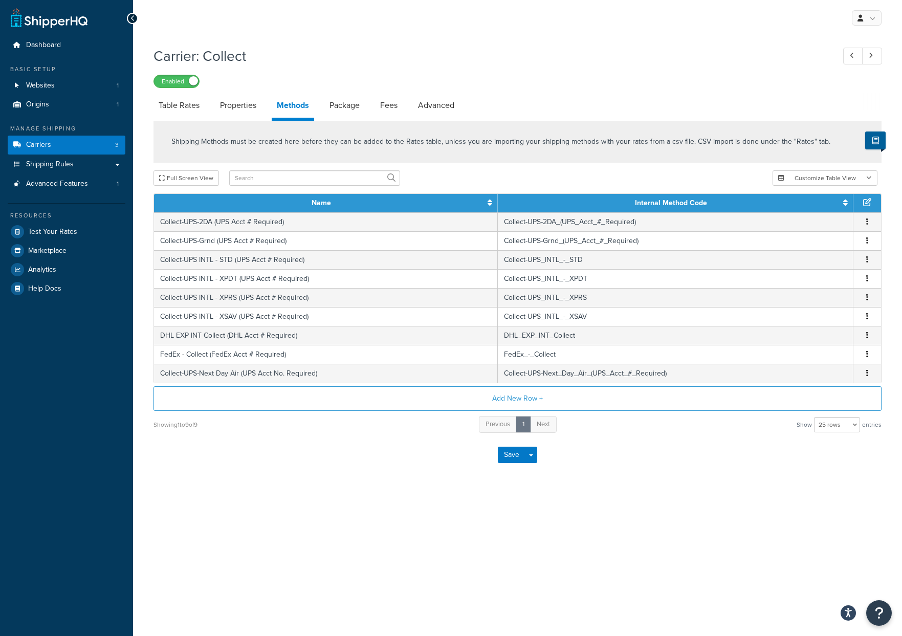
click at [341, 455] on div "Save Save Dropdown Save and Edit" at bounding box center [517, 455] width 728 height 42
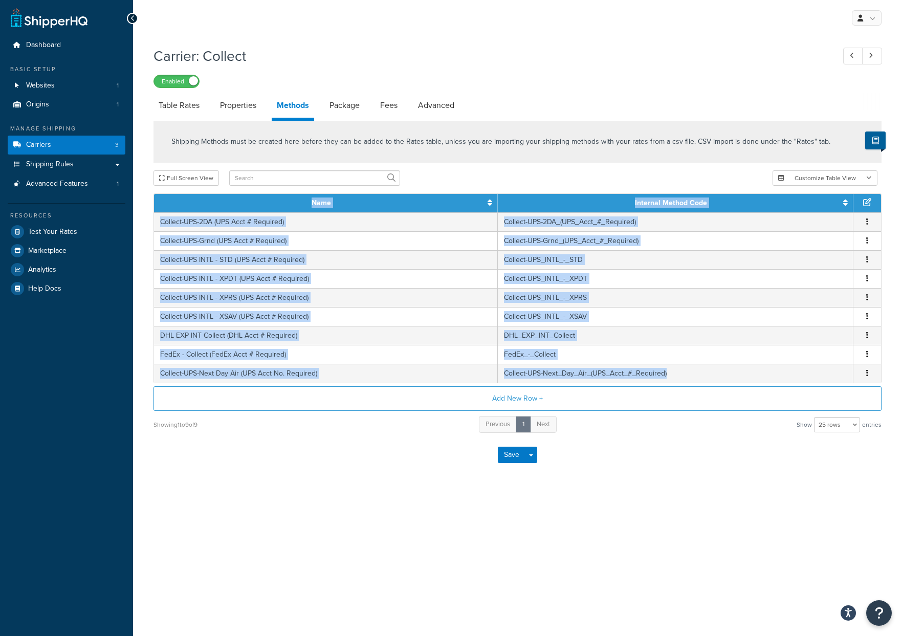
drag, startPoint x: 705, startPoint y: 378, endPoint x: 231, endPoint y: 207, distance: 503.8
click at [231, 207] on table "Name Internal Method Code Collect-UPS-2DA (UPS Acct # Required) Collect-UPS-2DA…" at bounding box center [517, 288] width 728 height 190
copy table "Name Internal Method Code Collect-UPS-2DA (UPS Acct # Required) Collect-UPS-2DA…"
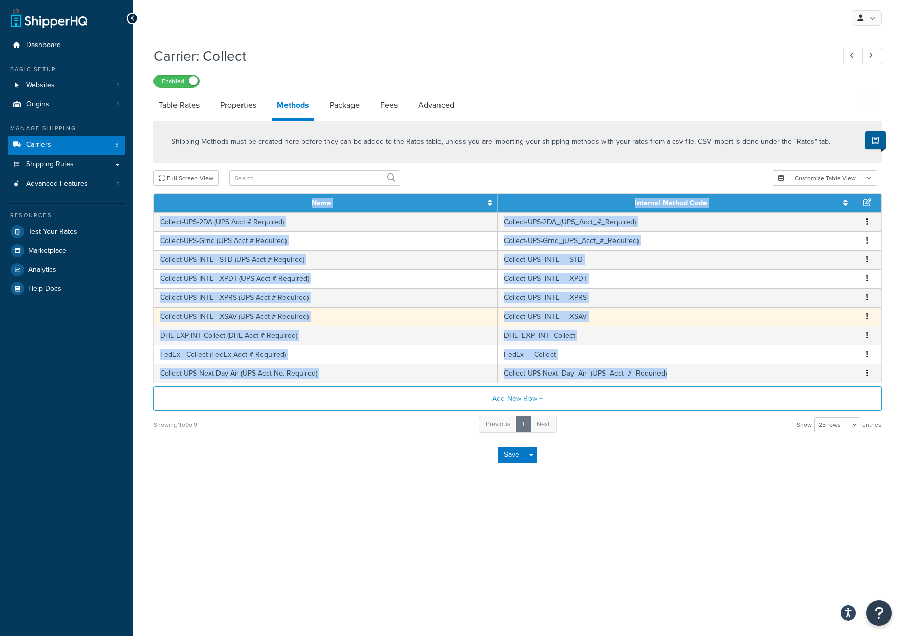
copy table "Name Internal Method Code Collect-UPS-2DA (UPS Acct # Required) Collect-UPS-2DA…"
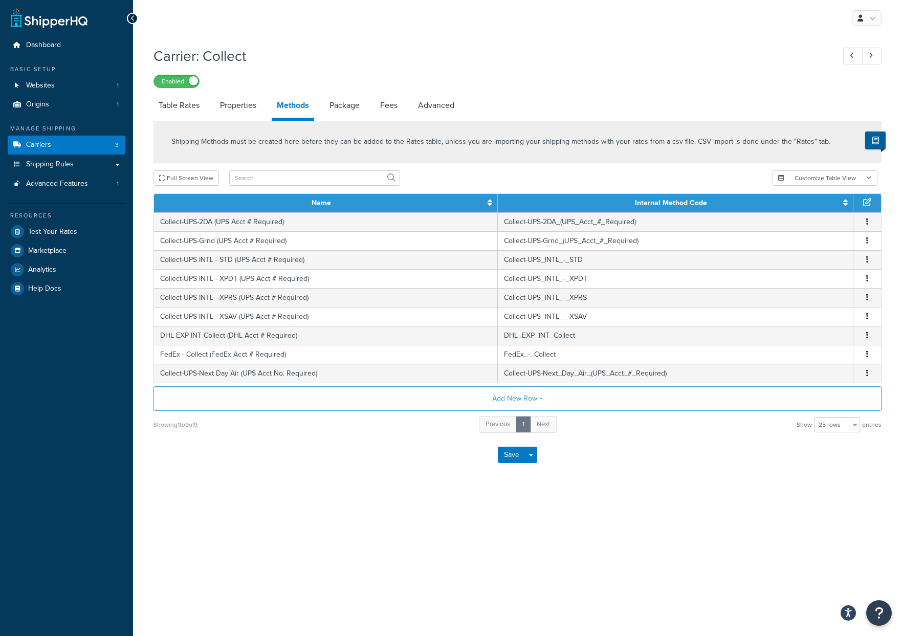
click at [310, 75] on div "Enabled" at bounding box center [517, 81] width 728 height 14
